Goal: Transaction & Acquisition: Download file/media

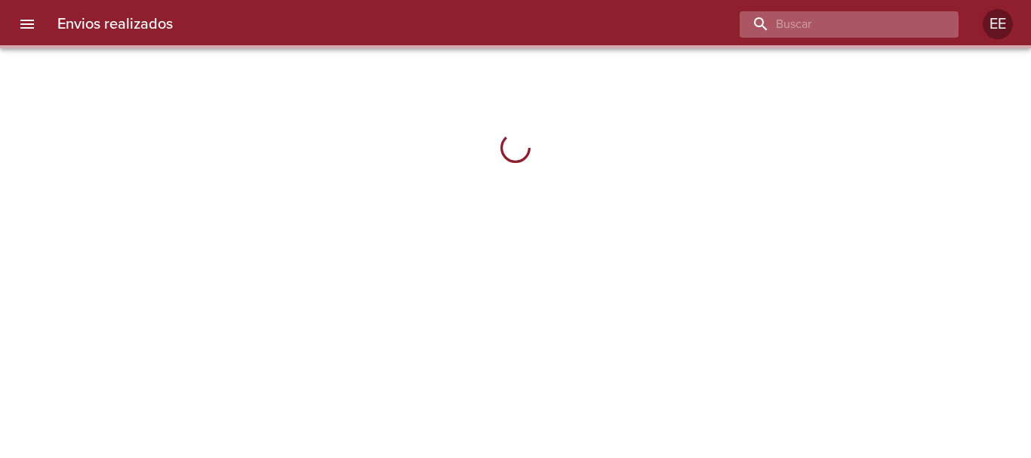
click at [861, 26] on input "buscar" at bounding box center [836, 24] width 193 height 26
paste input "9537816"
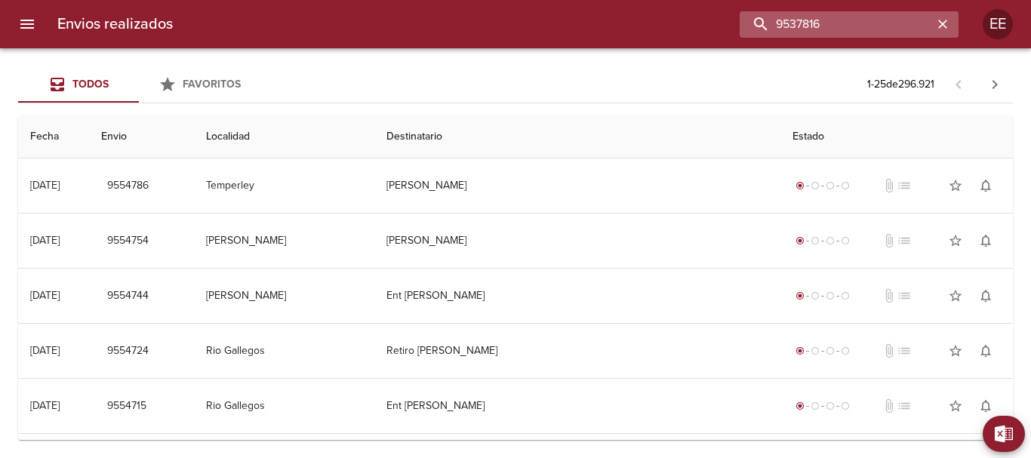
type input "9537816"
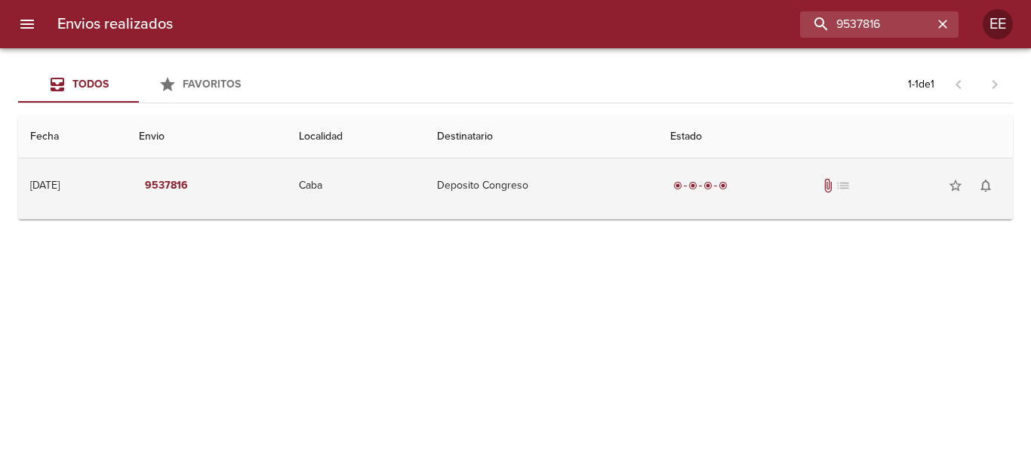
click at [592, 207] on td "Deposito Congreso" at bounding box center [542, 186] width 234 height 54
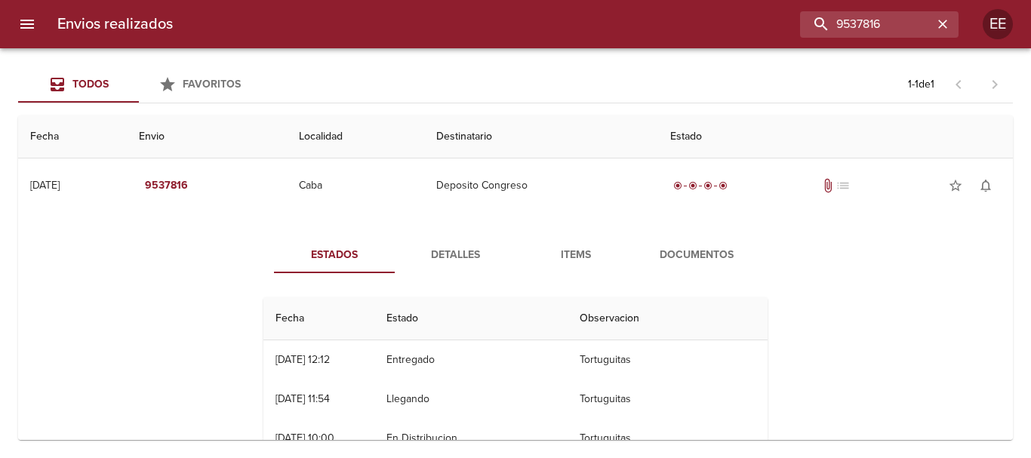
click at [456, 257] on span "Detalles" at bounding box center [455, 255] width 103 height 19
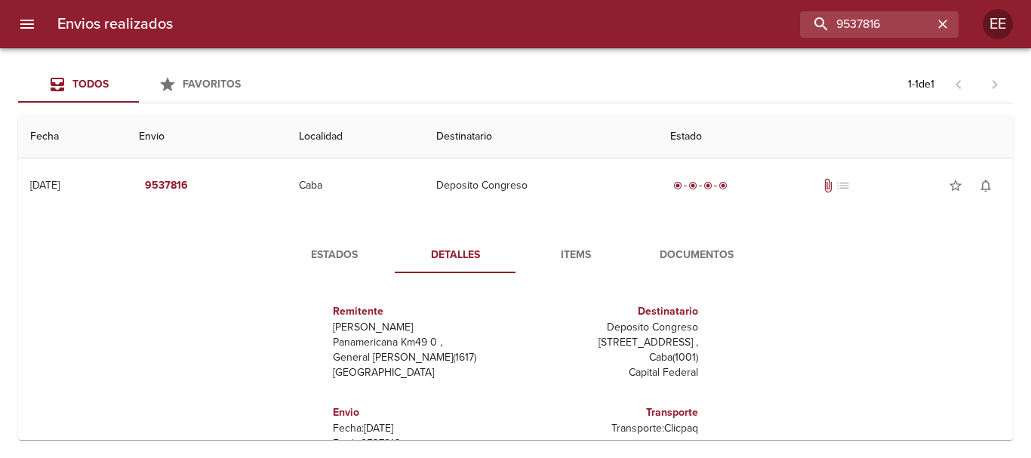
click at [584, 257] on span "Items" at bounding box center [576, 255] width 103 height 19
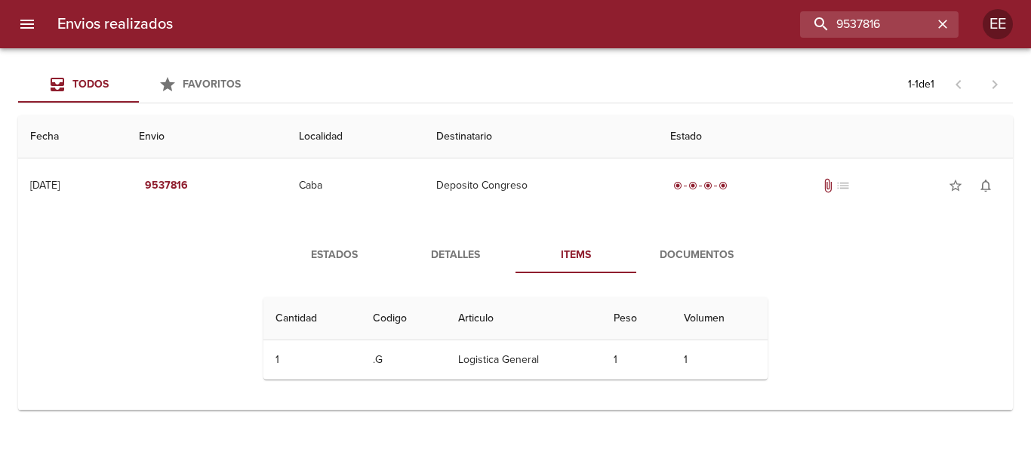
click at [675, 261] on span "Documentos" at bounding box center [697, 255] width 103 height 19
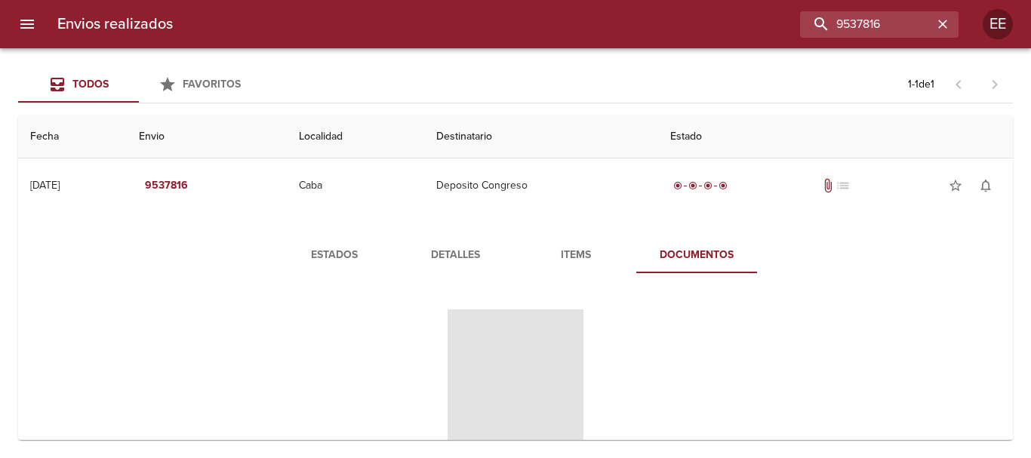
scroll to position [76, 0]
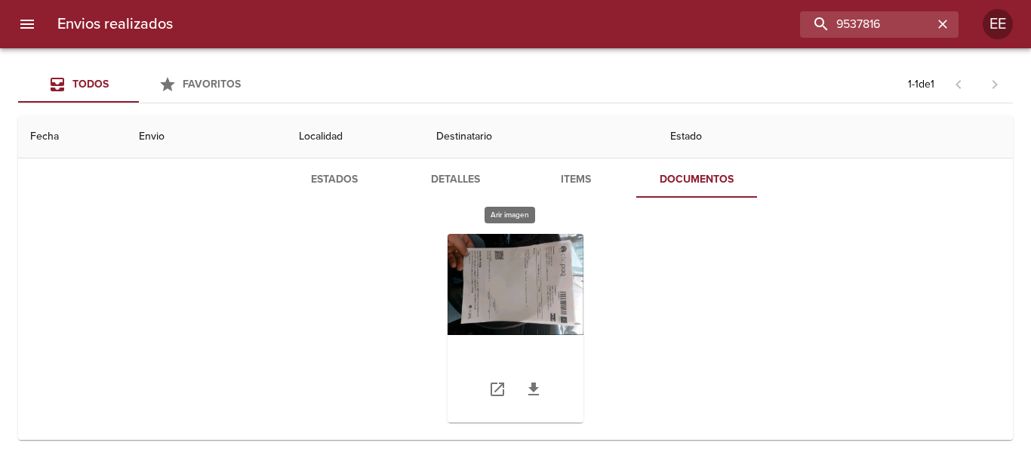
click at [535, 311] on div "Tabla de envíos del cliente" at bounding box center [516, 328] width 136 height 189
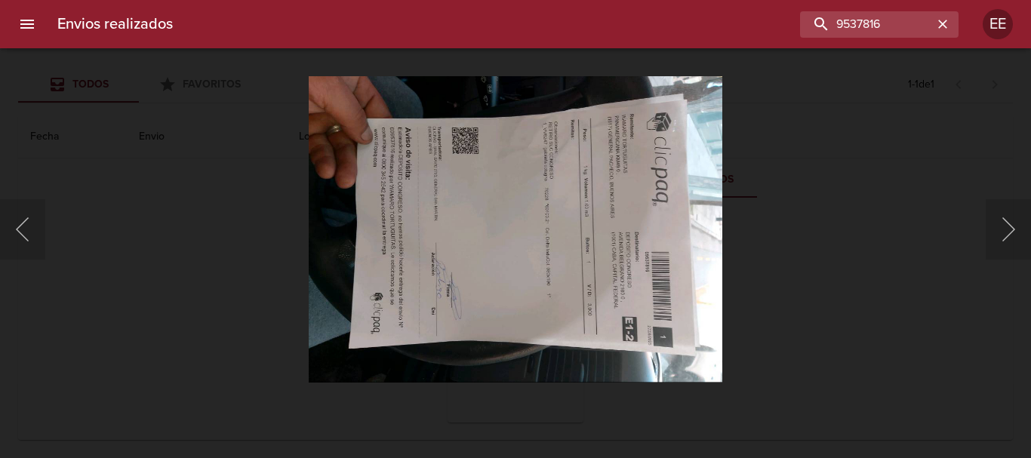
click at [455, 236] on img "Lightbox" at bounding box center [516, 229] width 415 height 307
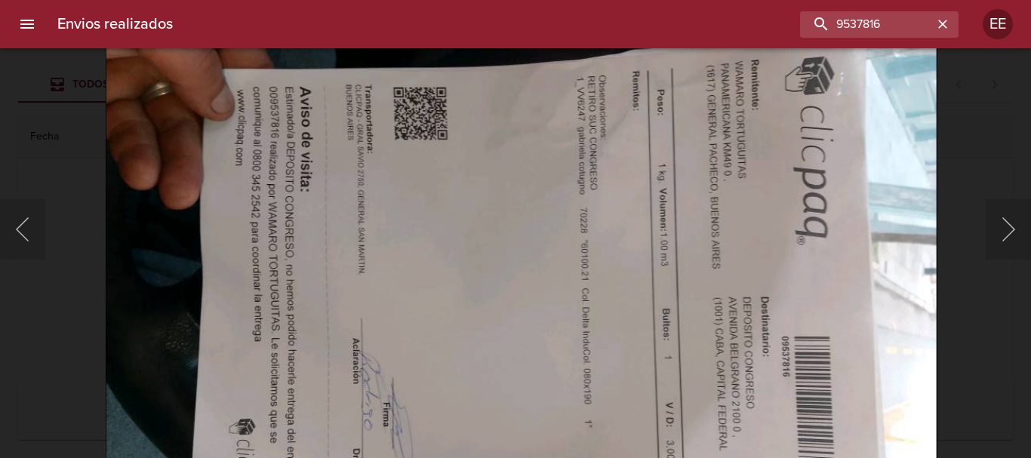
click at [421, 242] on img "Lightbox" at bounding box center [522, 292] width 832 height 618
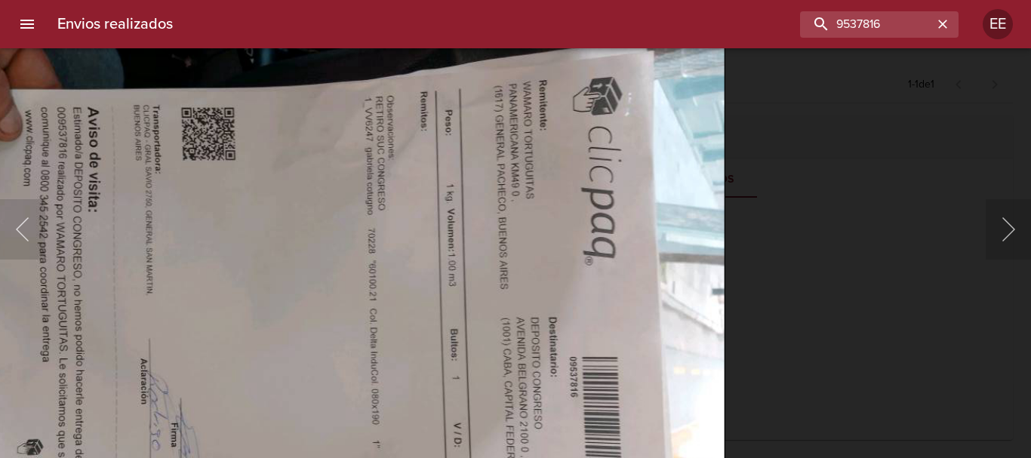
click at [503, 301] on img "Lightbox" at bounding box center [310, 312] width 832 height 618
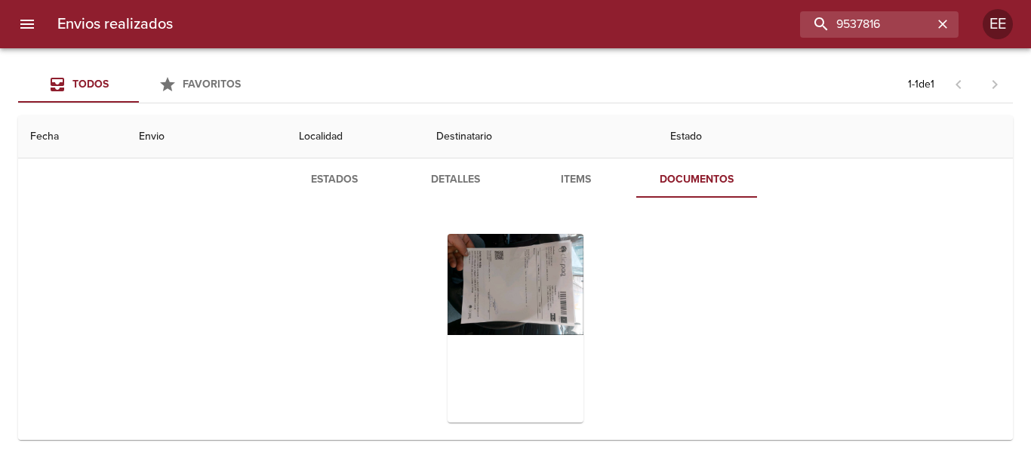
scroll to position [0, 0]
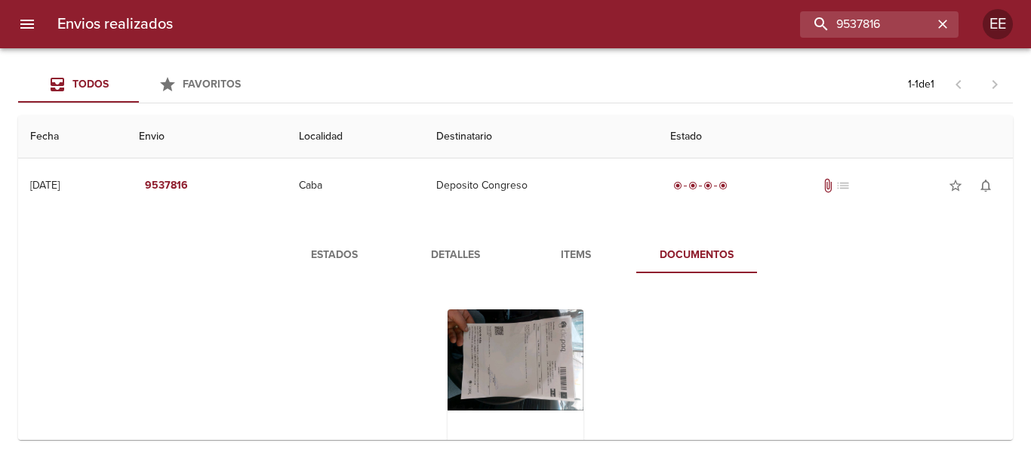
click at [445, 251] on span "Detalles" at bounding box center [455, 255] width 103 height 19
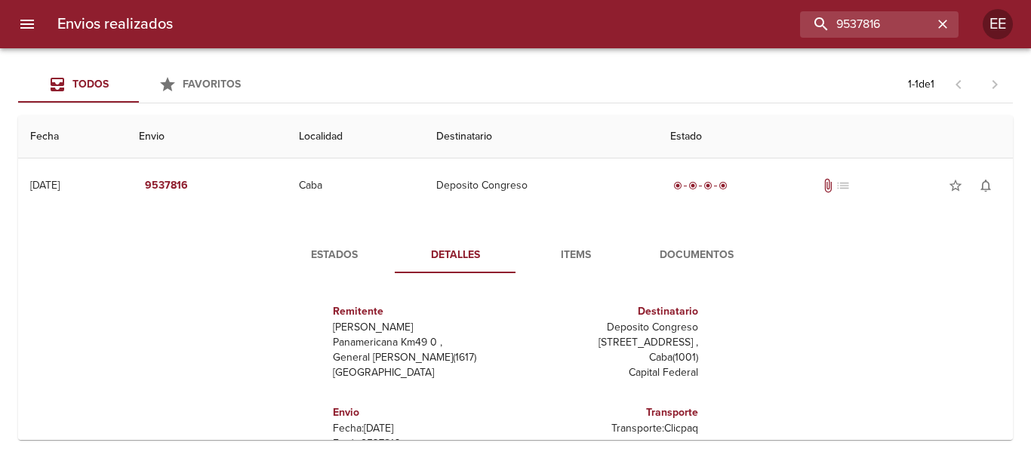
click at [369, 260] on span "Estados" at bounding box center [334, 255] width 103 height 19
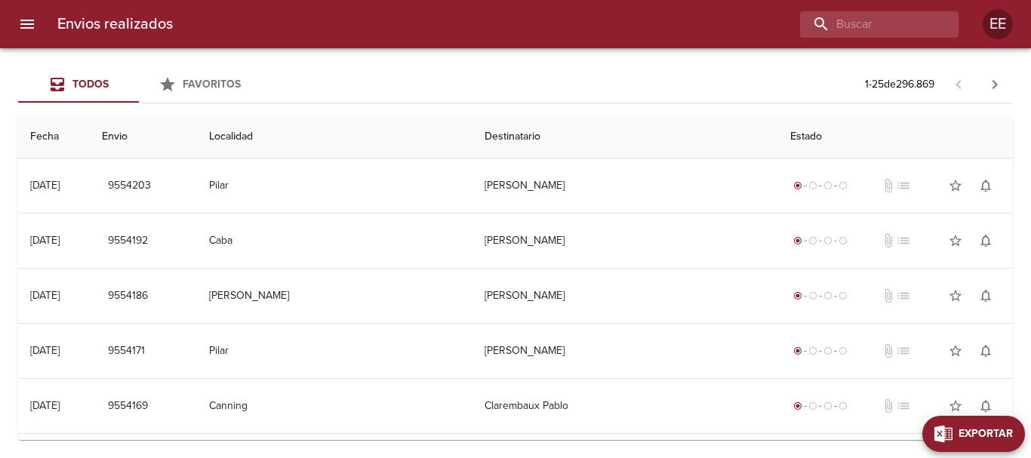
click at [999, 440] on span "Exportar" at bounding box center [986, 434] width 54 height 19
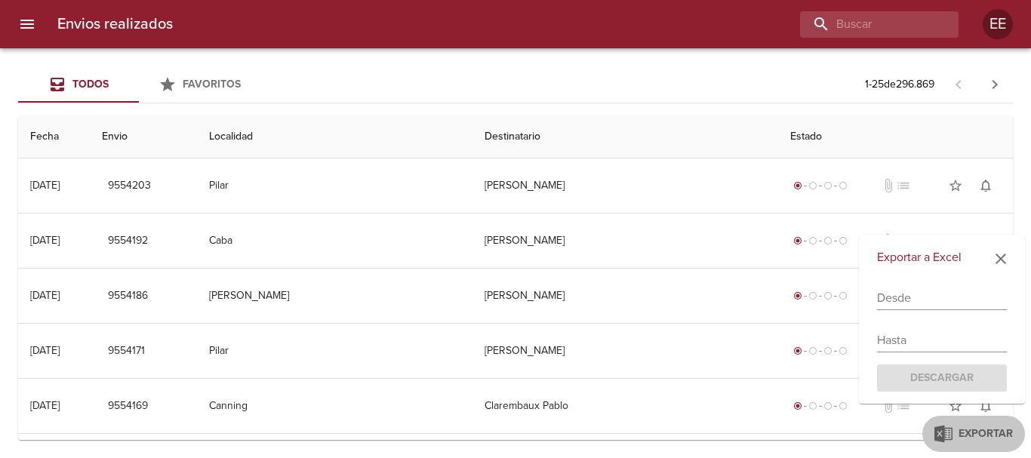
click at [932, 299] on input "text" at bounding box center [942, 298] width 130 height 24
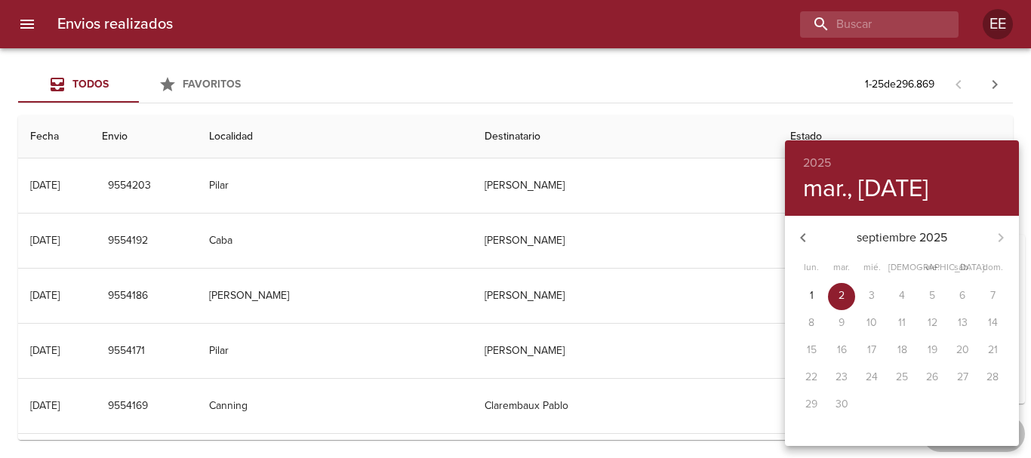
click at [812, 239] on icon "button" at bounding box center [803, 238] width 18 height 18
click at [809, 408] on p "25" at bounding box center [812, 404] width 12 height 15
type input "[DATE]"
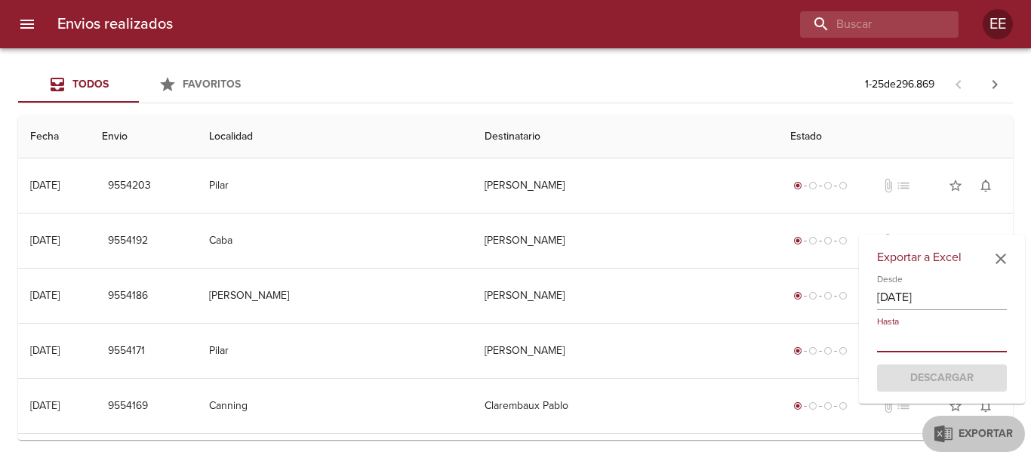
click at [914, 344] on input "text" at bounding box center [942, 340] width 130 height 24
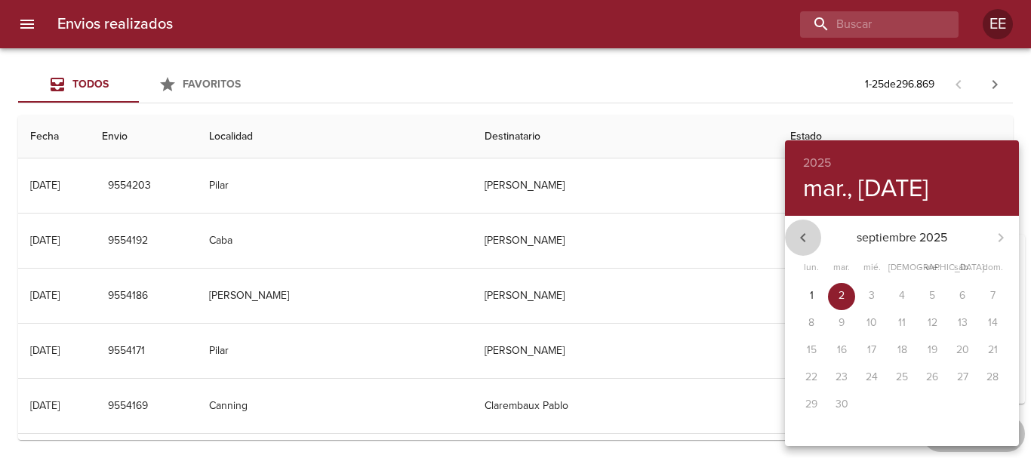
click at [807, 243] on icon "button" at bounding box center [803, 238] width 18 height 18
click at [878, 405] on span "27" at bounding box center [871, 404] width 27 height 15
type input "[DATE]"
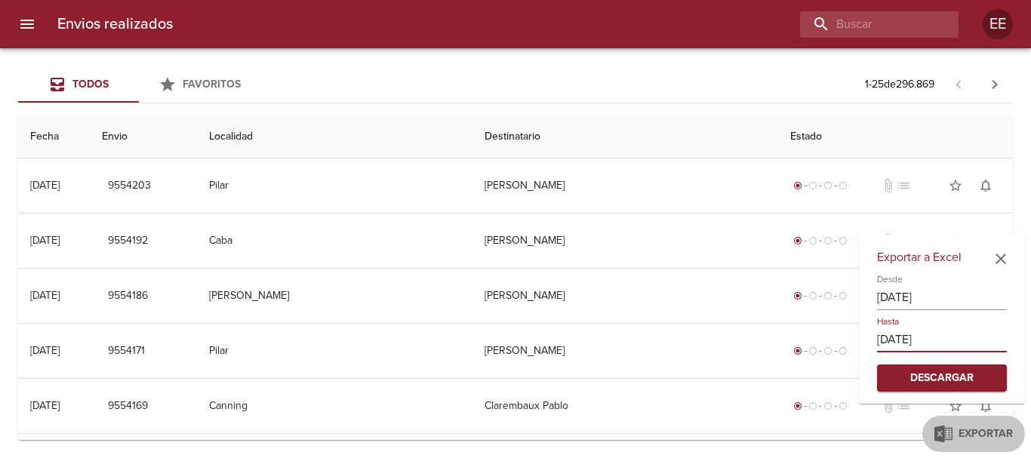
click at [959, 381] on span "Descargar" at bounding box center [942, 378] width 106 height 19
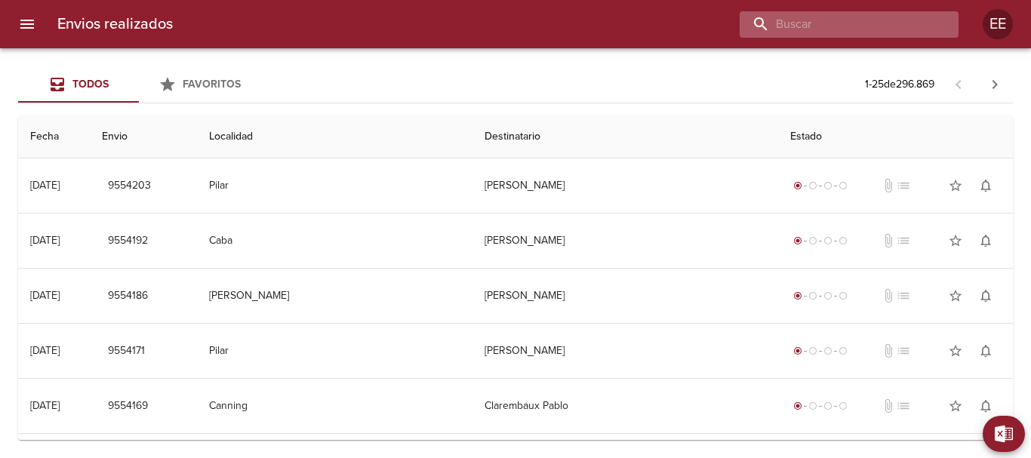
click at [890, 32] on input "buscar" at bounding box center [836, 24] width 193 height 26
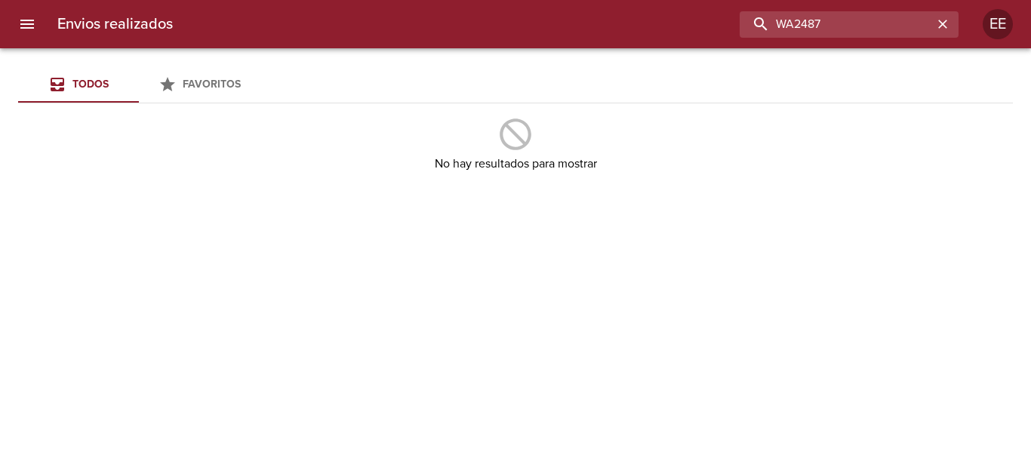
drag, startPoint x: 649, startPoint y: 29, endPoint x: 591, endPoint y: 31, distance: 58.2
click at [597, 30] on div "WA2487" at bounding box center [572, 24] width 774 height 26
type input "WA1978"
